Goal: Task Accomplishment & Management: Use online tool/utility

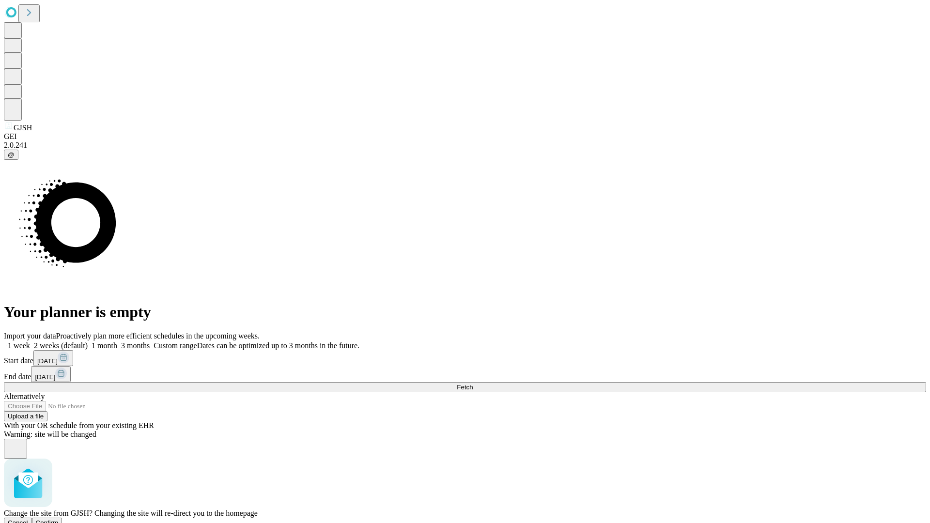
click at [59, 519] on span "Confirm" at bounding box center [47, 522] width 23 height 7
click at [88, 341] on label "2 weeks (default)" at bounding box center [59, 345] width 58 height 8
click at [473, 383] on span "Fetch" at bounding box center [465, 386] width 16 height 7
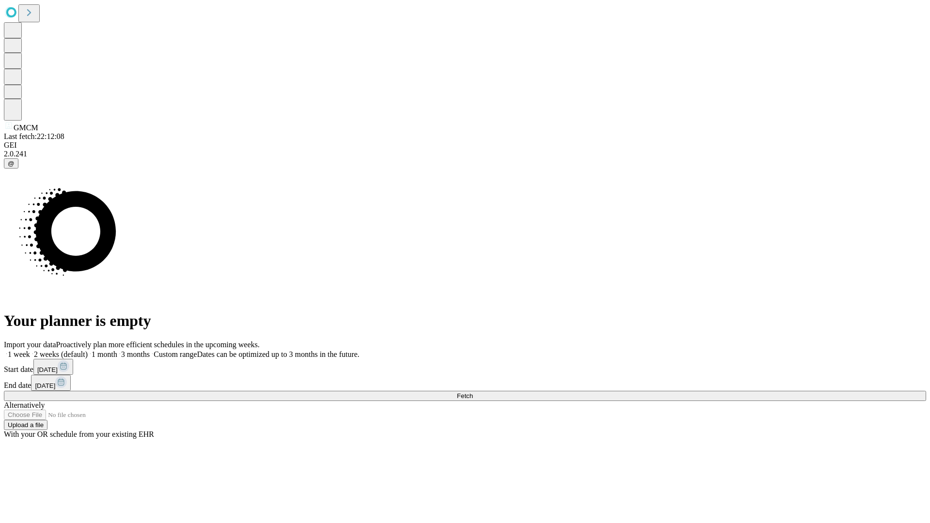
click at [88, 350] on label "2 weeks (default)" at bounding box center [59, 354] width 58 height 8
click at [473, 392] on span "Fetch" at bounding box center [465, 395] width 16 height 7
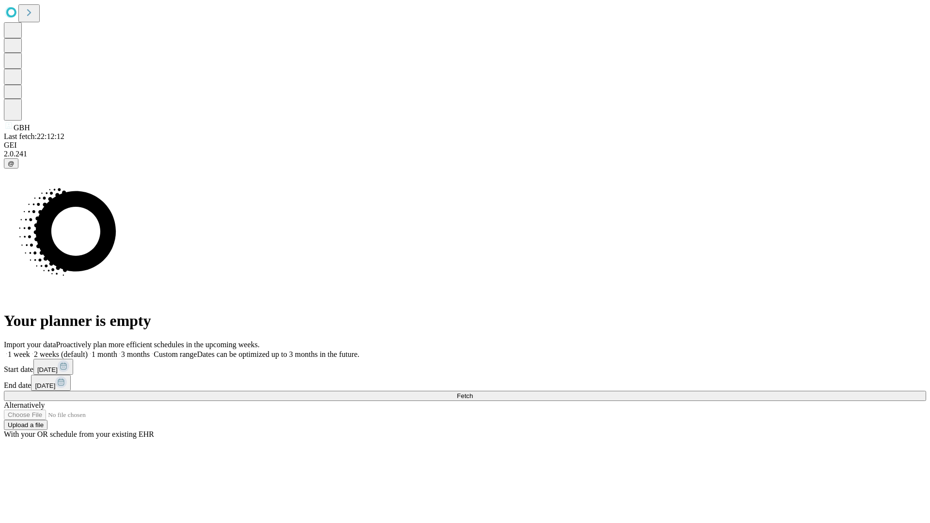
click at [88, 350] on label "2 weeks (default)" at bounding box center [59, 354] width 58 height 8
click at [473, 392] on span "Fetch" at bounding box center [465, 395] width 16 height 7
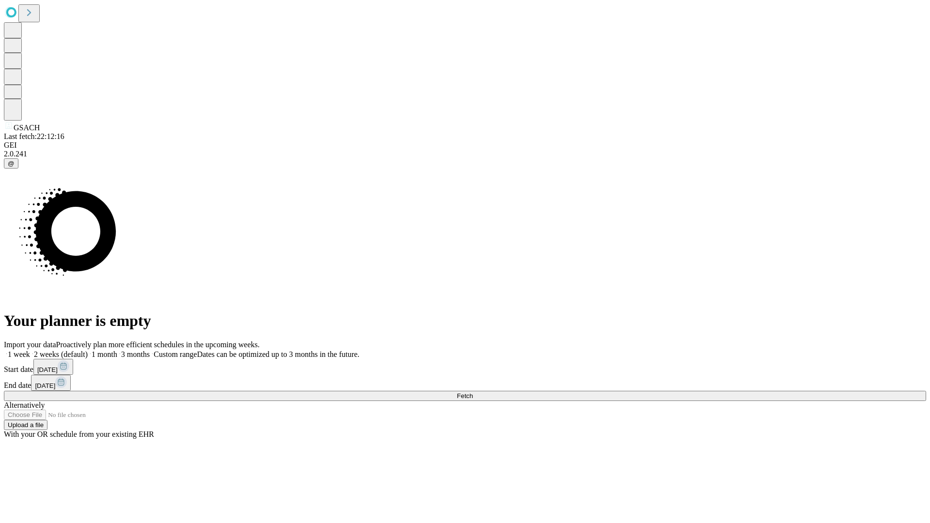
click at [88, 350] on label "2 weeks (default)" at bounding box center [59, 354] width 58 height 8
click at [473, 392] on span "Fetch" at bounding box center [465, 395] width 16 height 7
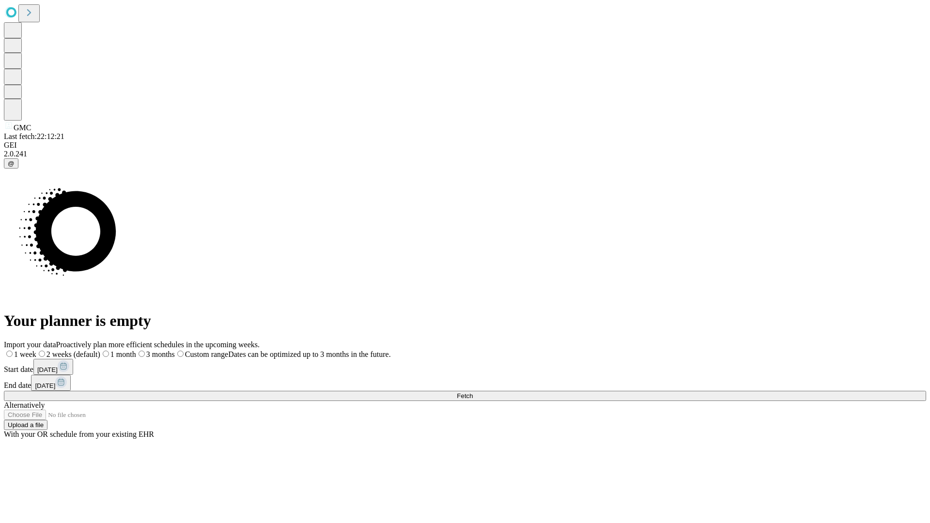
click at [100, 350] on label "2 weeks (default)" at bounding box center [68, 354] width 64 height 8
click at [473, 392] on span "Fetch" at bounding box center [465, 395] width 16 height 7
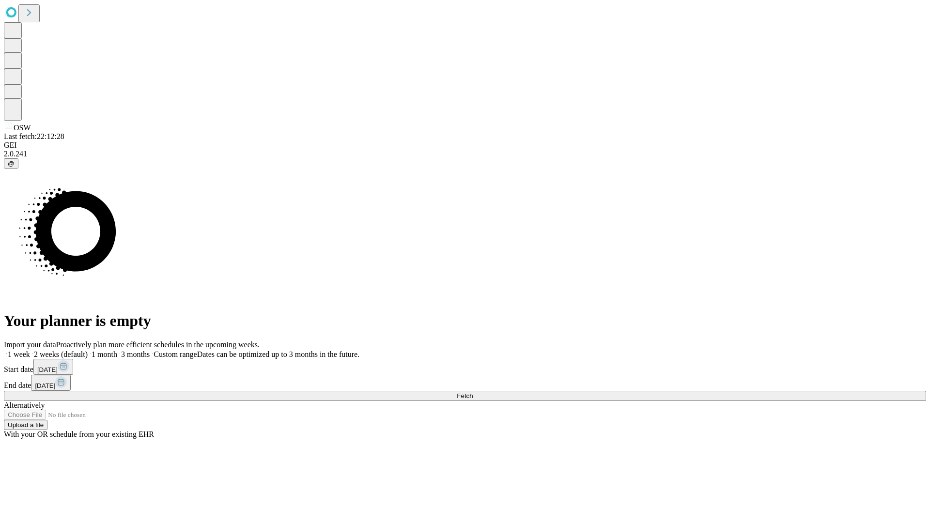
click at [88, 350] on label "2 weeks (default)" at bounding box center [59, 354] width 58 height 8
click at [473, 392] on span "Fetch" at bounding box center [465, 395] width 16 height 7
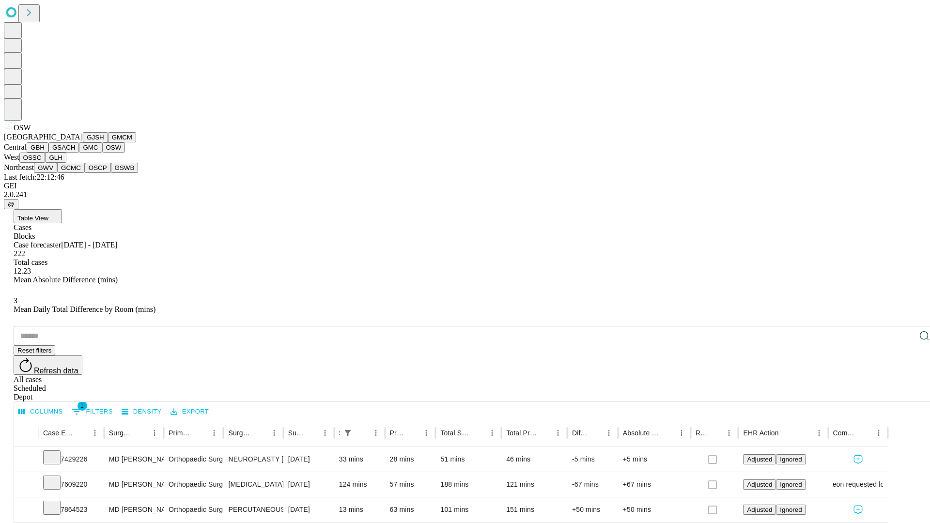
click at [46, 163] on button "OSSC" at bounding box center [32, 158] width 26 height 10
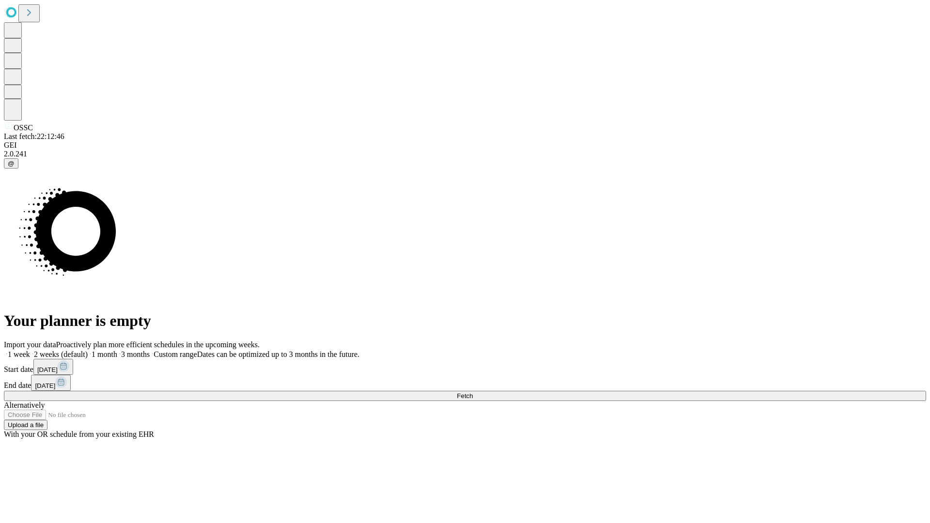
click at [473, 392] on span "Fetch" at bounding box center [465, 395] width 16 height 7
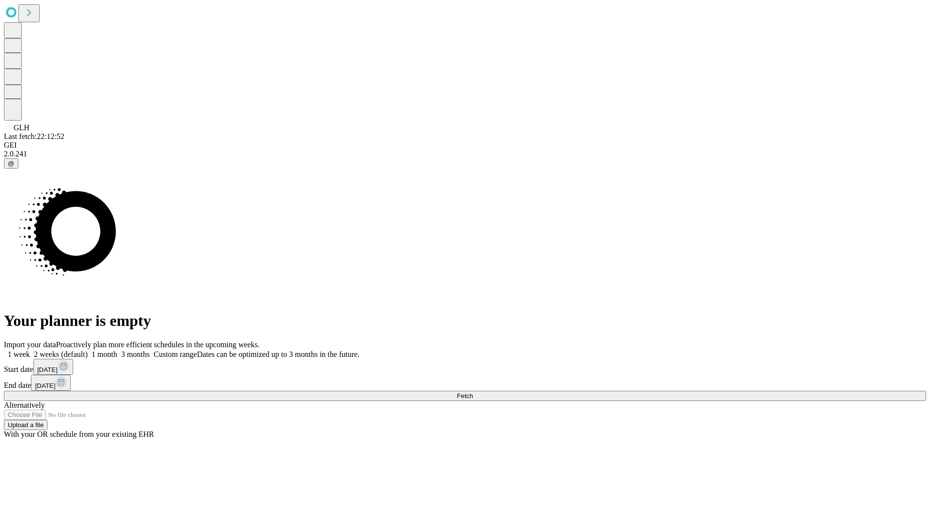
click at [88, 350] on label "2 weeks (default)" at bounding box center [59, 354] width 58 height 8
click at [473, 392] on span "Fetch" at bounding box center [465, 395] width 16 height 7
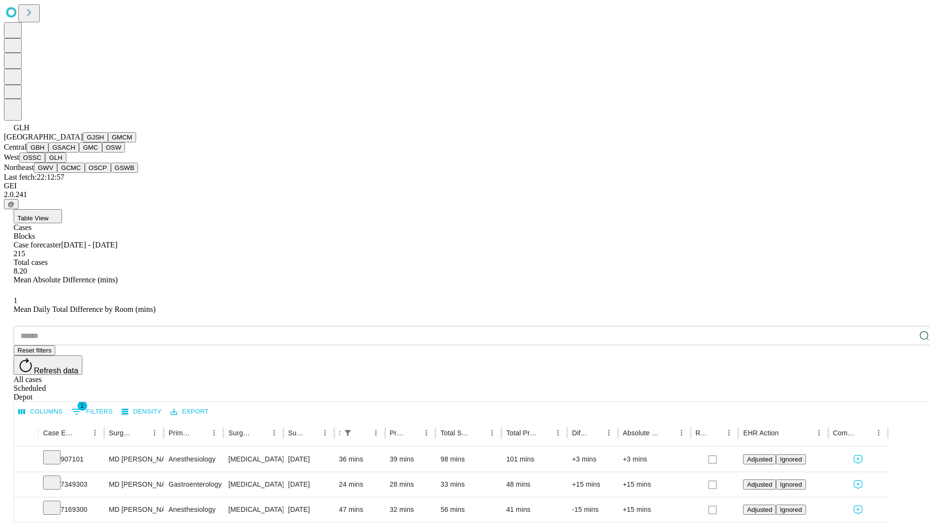
click at [57, 173] on button "GWV" at bounding box center [45, 168] width 23 height 10
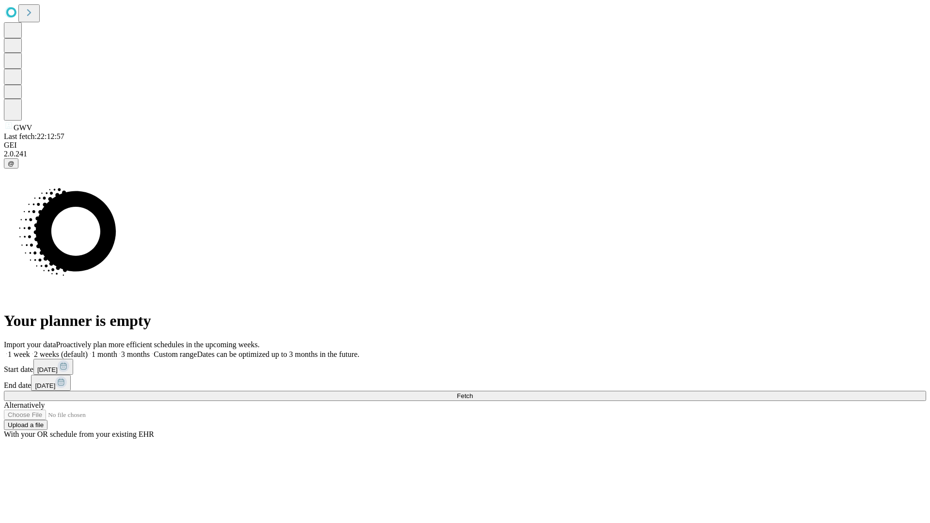
click at [88, 350] on label "2 weeks (default)" at bounding box center [59, 354] width 58 height 8
click at [473, 392] on span "Fetch" at bounding box center [465, 395] width 16 height 7
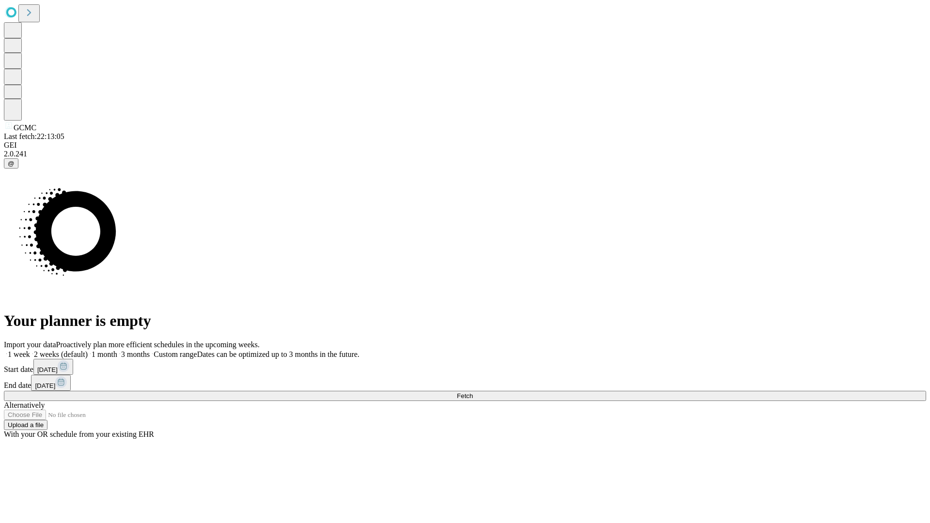
click at [88, 350] on label "2 weeks (default)" at bounding box center [59, 354] width 58 height 8
click at [473, 392] on span "Fetch" at bounding box center [465, 395] width 16 height 7
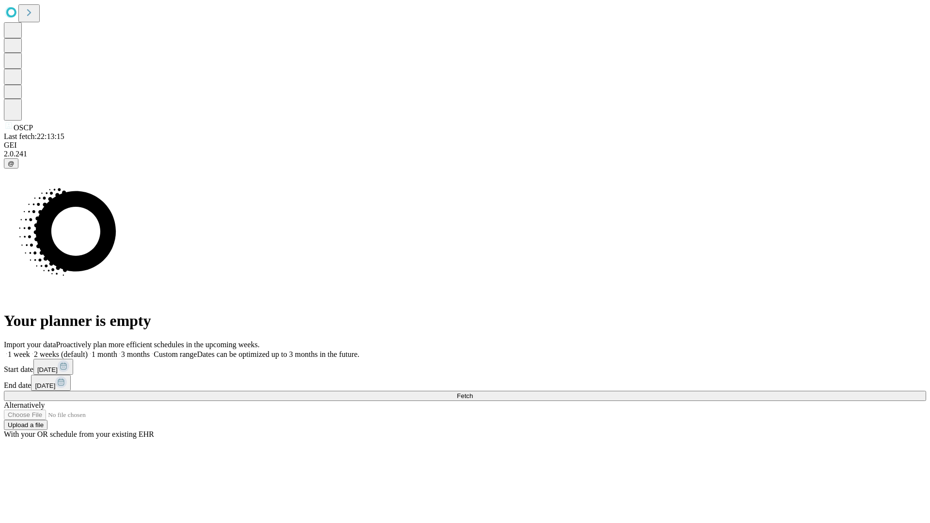
click at [88, 350] on label "2 weeks (default)" at bounding box center [59, 354] width 58 height 8
click at [473, 392] on span "Fetch" at bounding box center [465, 395] width 16 height 7
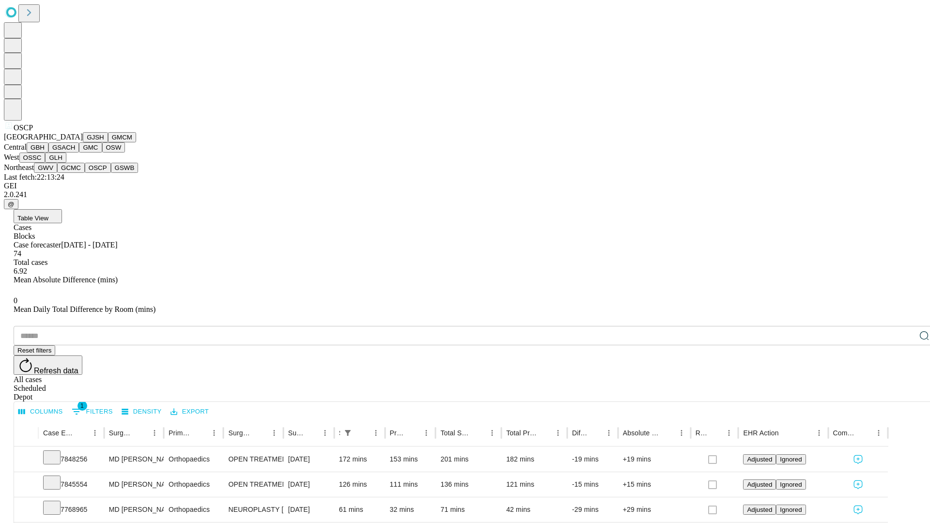
click at [111, 173] on button "GSWB" at bounding box center [125, 168] width 28 height 10
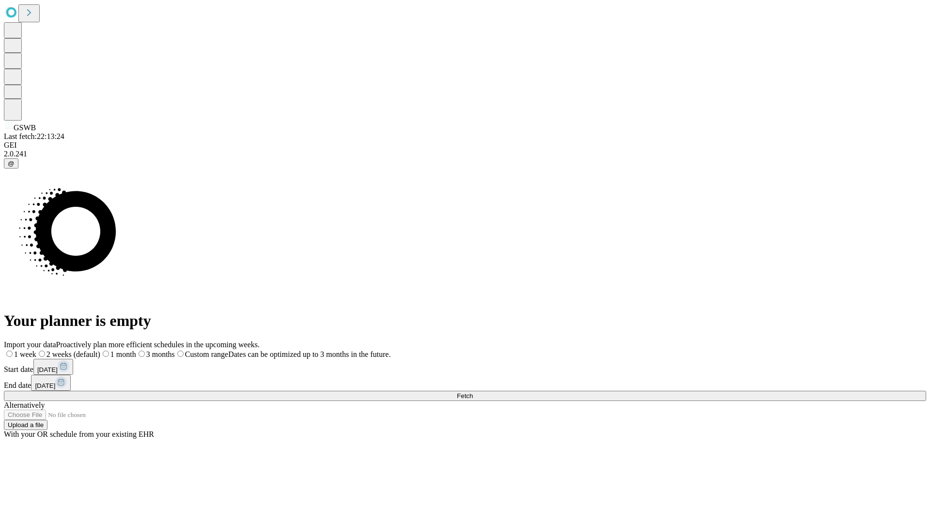
click at [100, 350] on label "2 weeks (default)" at bounding box center [68, 354] width 64 height 8
click at [473, 392] on span "Fetch" at bounding box center [465, 395] width 16 height 7
